Goal: Transaction & Acquisition: Obtain resource

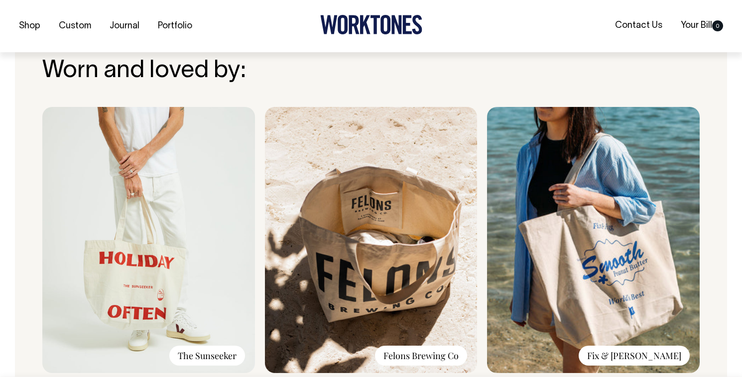
scroll to position [641, 0]
click at [162, 267] on img at bounding box center [148, 240] width 213 height 266
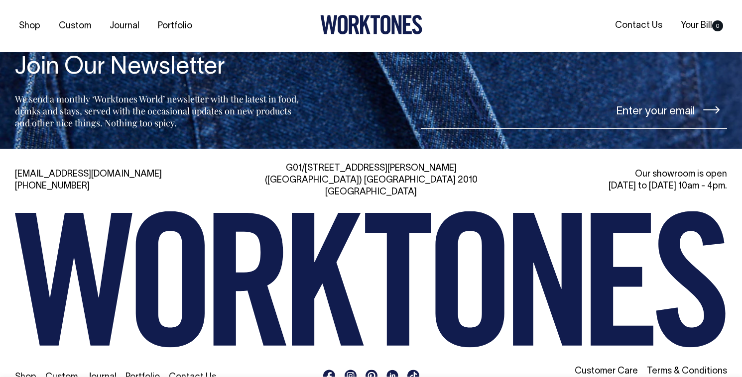
scroll to position [1529, 0]
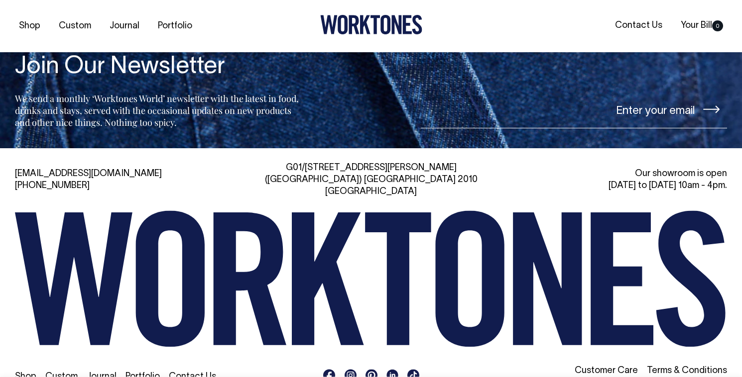
click at [66, 373] on link "Custom" at bounding box center [61, 377] width 32 height 8
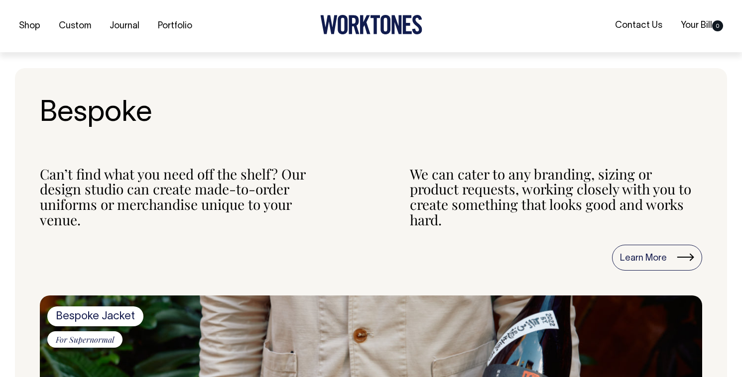
scroll to position [359, 0]
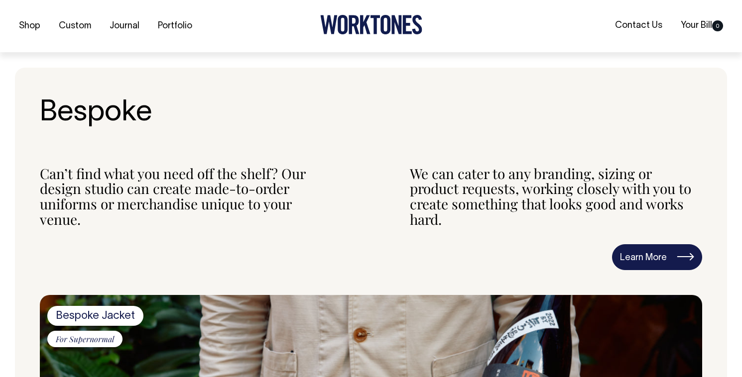
click at [625, 255] on link "Learn More" at bounding box center [657, 257] width 90 height 26
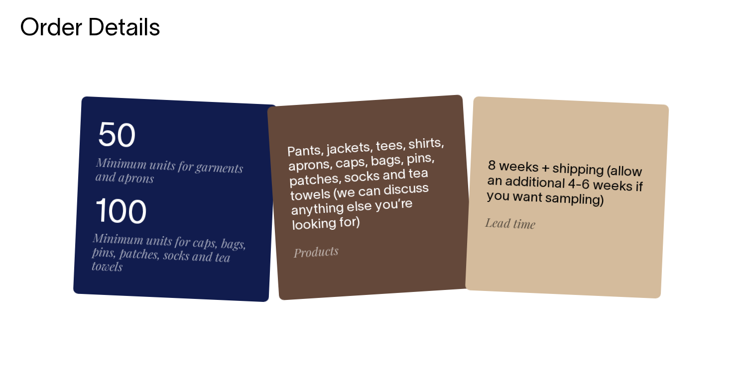
scroll to position [1318, 0]
